Goal: Contribute content: Contribute content

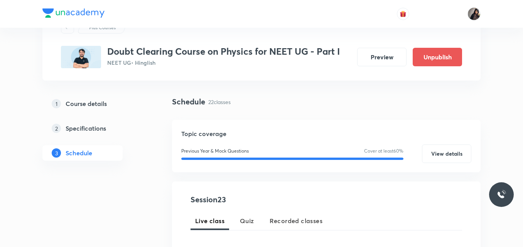
scroll to position [40, 0]
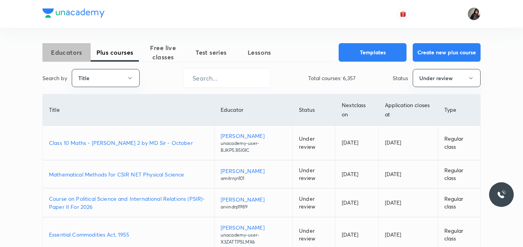
click at [77, 56] on span "Educators" at bounding box center [66, 52] width 48 height 9
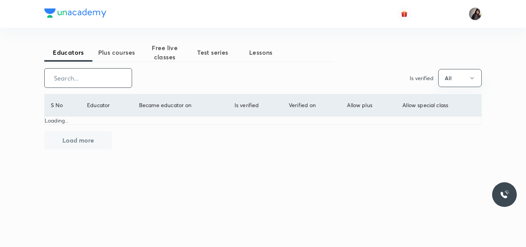
click at [77, 83] on input "text" at bounding box center [88, 78] width 87 height 20
type input "abhishek"
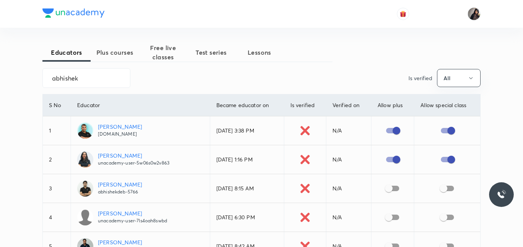
click at [127, 124] on p "[PERSON_NAME]" at bounding box center [120, 127] width 44 height 8
click at [113, 57] on button "Plus courses" at bounding box center [115, 52] width 48 height 18
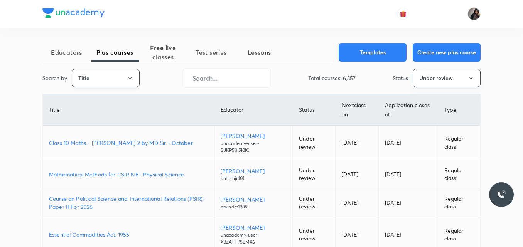
click at [127, 79] on icon "button" at bounding box center [130, 78] width 6 height 6
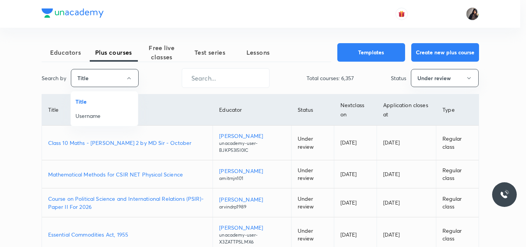
click at [96, 119] on span "Username" at bounding box center [105, 116] width 58 height 8
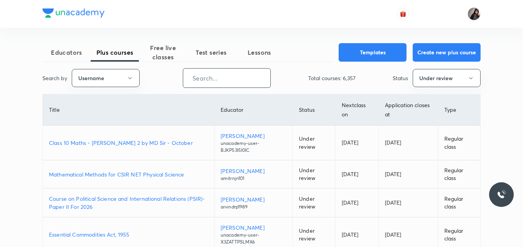
click at [213, 79] on input "text" at bounding box center [226, 78] width 87 height 20
paste input "[DOMAIN_NAME]"
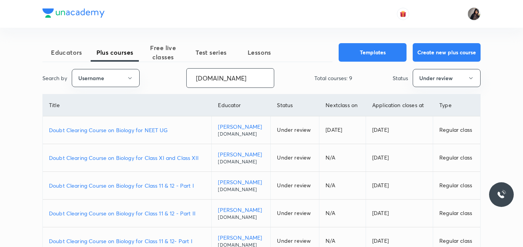
type input "[DOMAIN_NAME]"
click at [149, 135] on td "Doubt Clearing Course on Biology for NEET UG" at bounding box center [127, 130] width 169 height 28
click at [146, 131] on p "Doubt Clearing Course on Biology for NEET UG" at bounding box center [127, 130] width 156 height 8
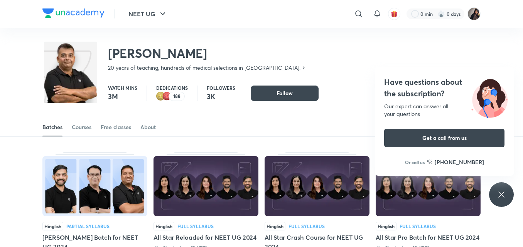
click at [277, 53] on div "Abhishek Agnihotri 20 years of teaching, hundreds of medical selections in Mumb…" at bounding box center [261, 53] width 438 height 50
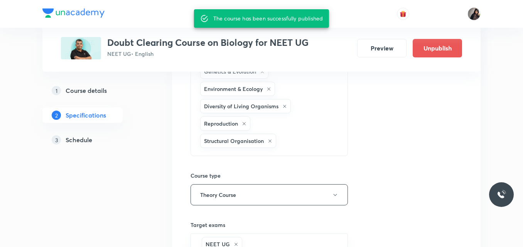
scroll to position [196, 0]
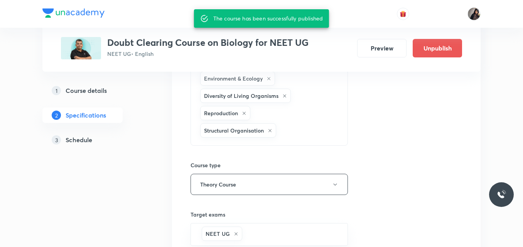
click at [77, 141] on h5 "Schedule" at bounding box center [79, 139] width 27 height 9
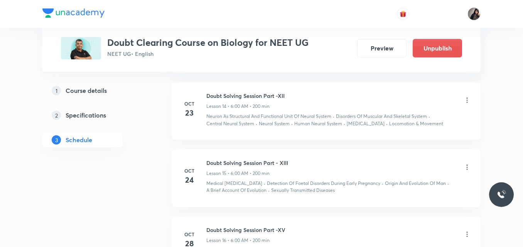
scroll to position [1249, 0]
